Goal: Task Accomplishment & Management: Manage account settings

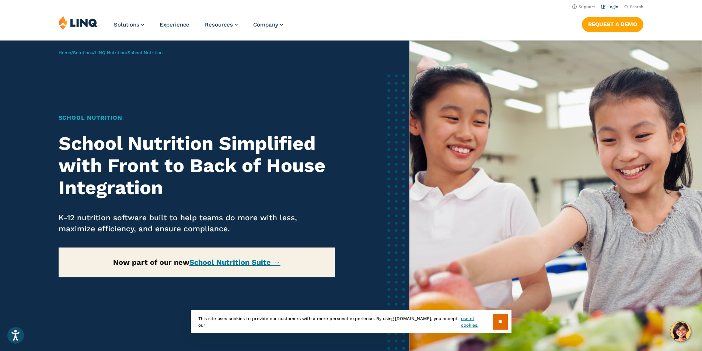
click at [613, 6] on link "Login" at bounding box center [609, 6] width 17 height 5
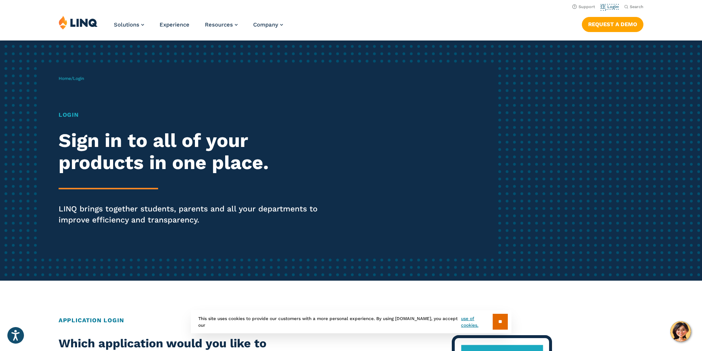
click at [613, 6] on link "Login" at bounding box center [609, 6] width 17 height 5
click at [80, 77] on span "Login" at bounding box center [78, 78] width 11 height 5
